Goal: Transaction & Acquisition: Purchase product/service

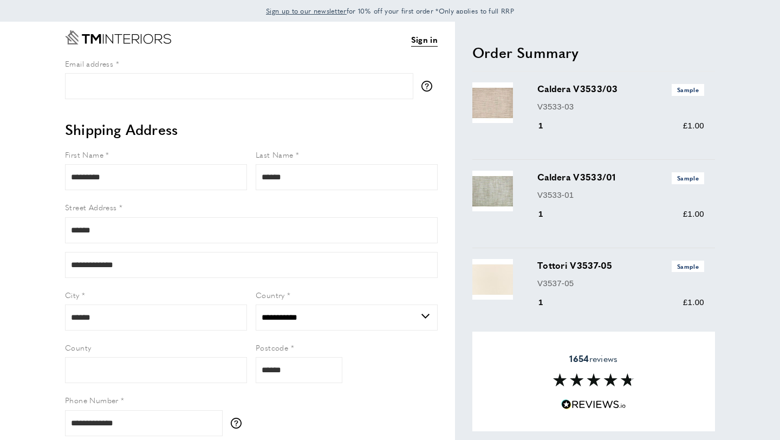
select select "**"
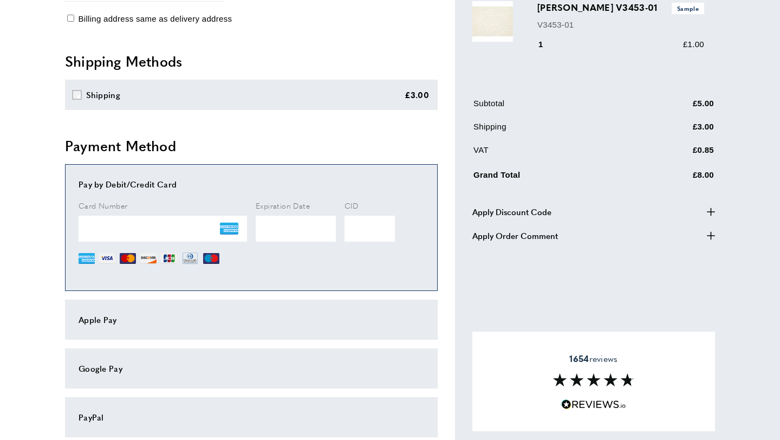
scroll to position [559, 0]
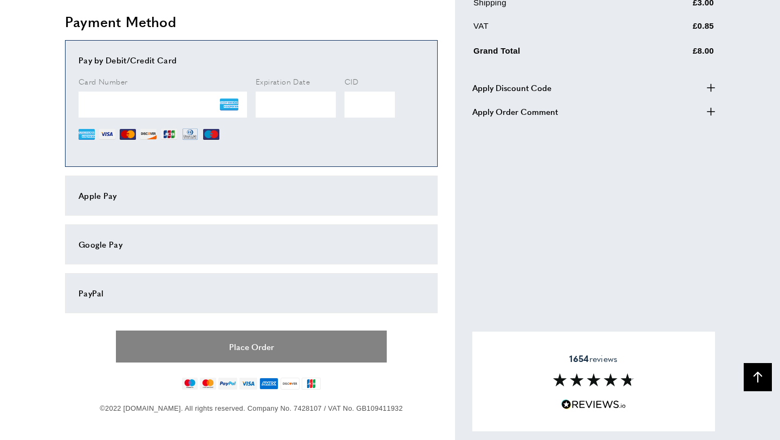
click at [278, 345] on button "Place Order" at bounding box center [251, 347] width 271 height 32
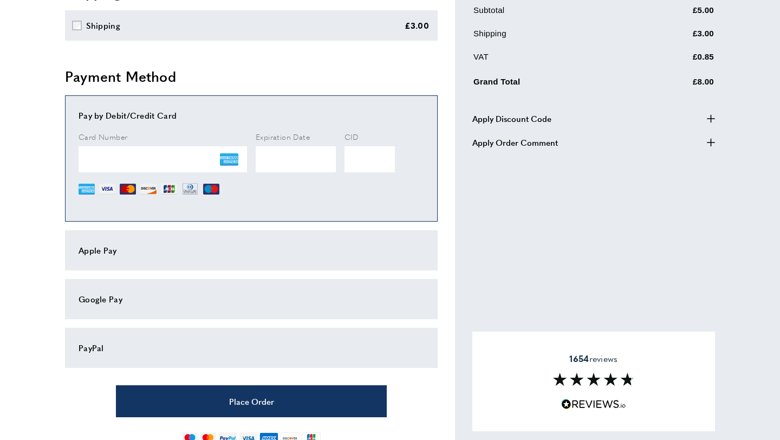
scroll to position [582, 0]
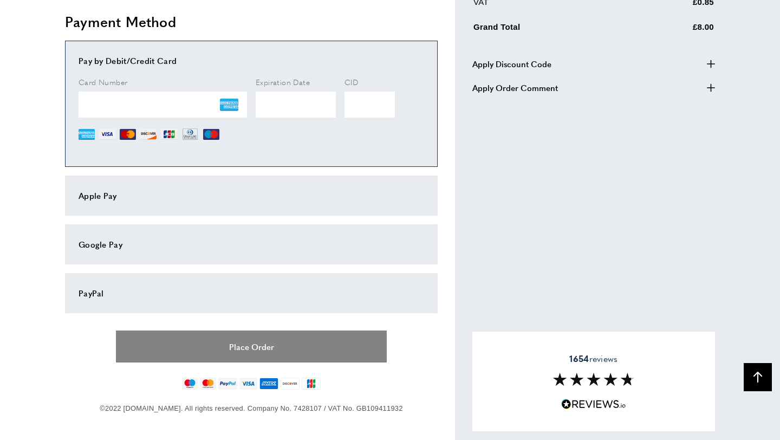
click at [257, 350] on button "Place Order" at bounding box center [251, 347] width 271 height 32
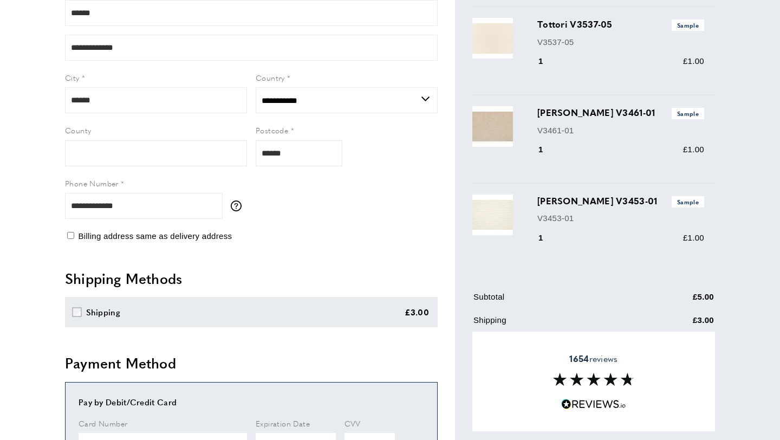
scroll to position [0, 0]
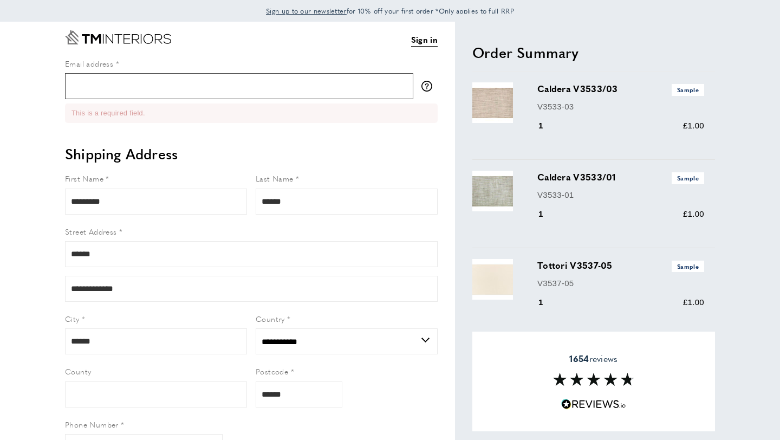
click at [205, 83] on input "Email address" at bounding box center [239, 86] width 348 height 26
type input "**********"
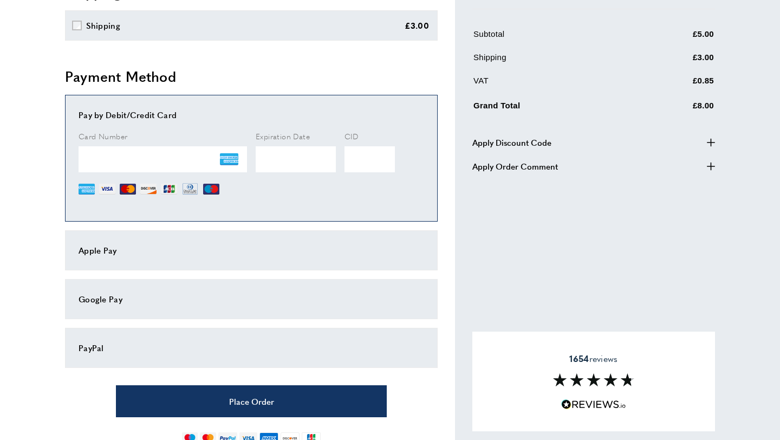
scroll to position [559, 0]
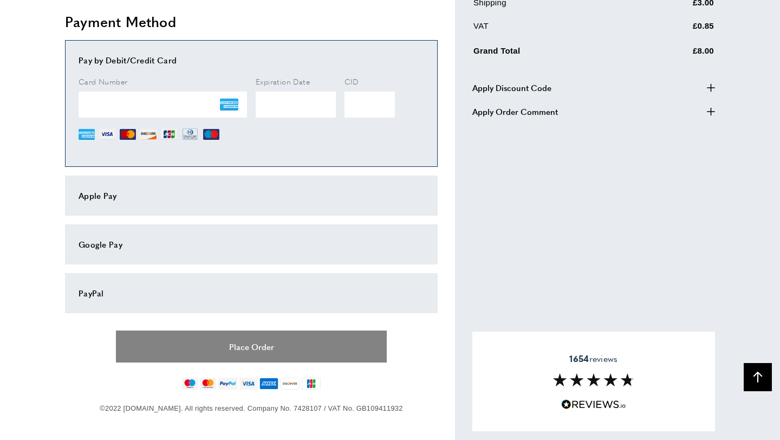
click at [244, 345] on button "Place Order" at bounding box center [251, 347] width 271 height 32
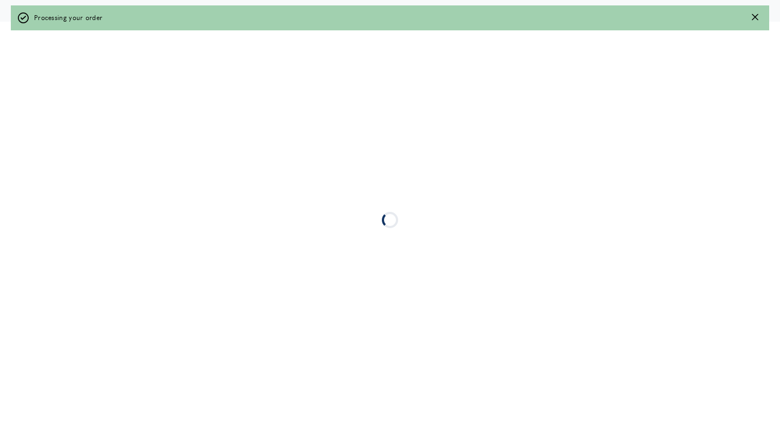
scroll to position [0, 0]
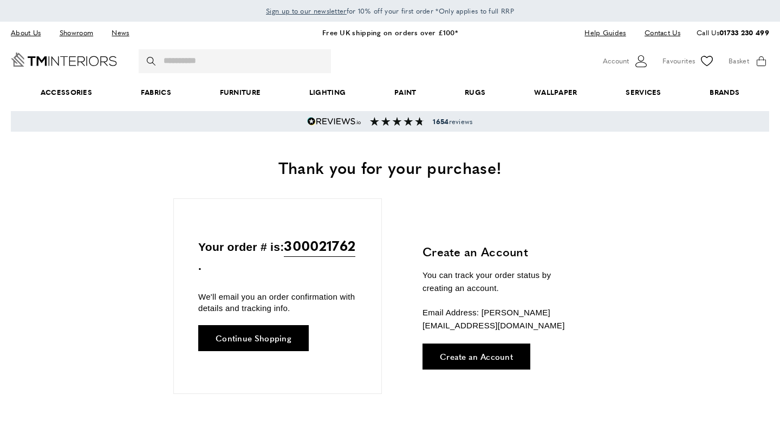
scroll to position [0, 152]
